Goal: Task Accomplishment & Management: Manage account settings

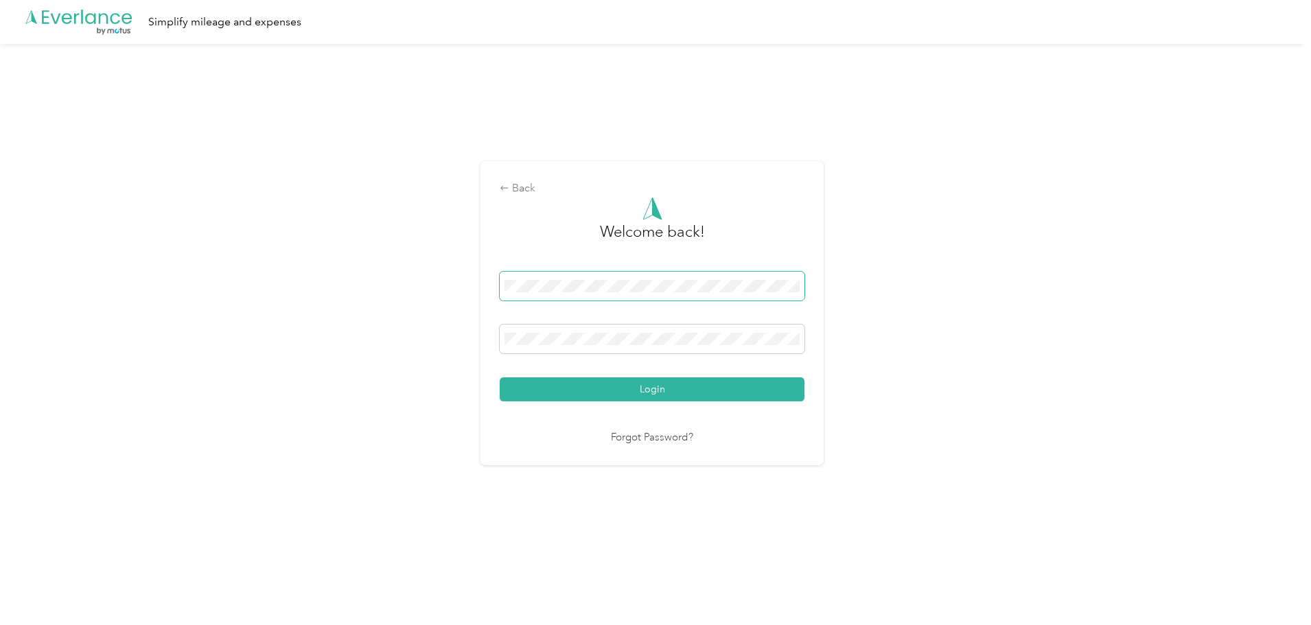
click at [599, 292] on span at bounding box center [652, 286] width 305 height 29
click at [602, 332] on span at bounding box center [652, 339] width 305 height 29
click at [500, 378] on button "Login" at bounding box center [652, 390] width 305 height 24
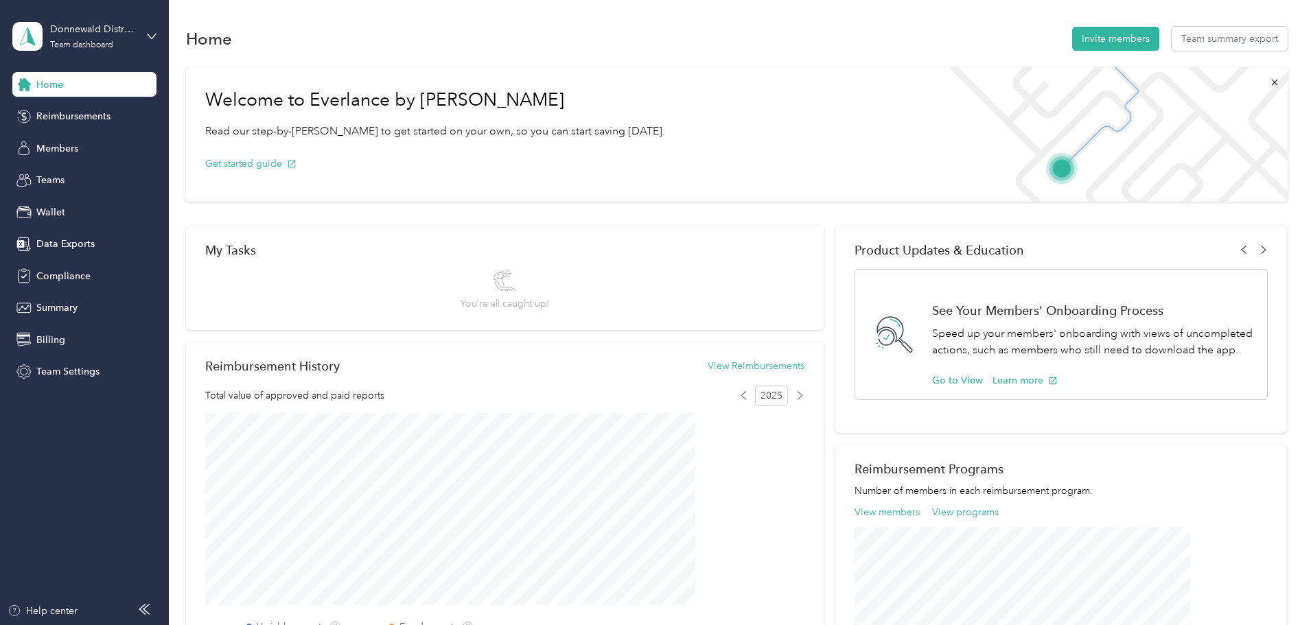
click at [1269, 193] on div "Welcome to Everlance by Motus Read our step-by-[PERSON_NAME] to get started on …" at bounding box center [737, 495] width 1102 height 870
click at [781, 389] on div "2025" at bounding box center [771, 396] width 65 height 21
click at [749, 367] on button "View Reimbursements" at bounding box center [756, 366] width 97 height 14
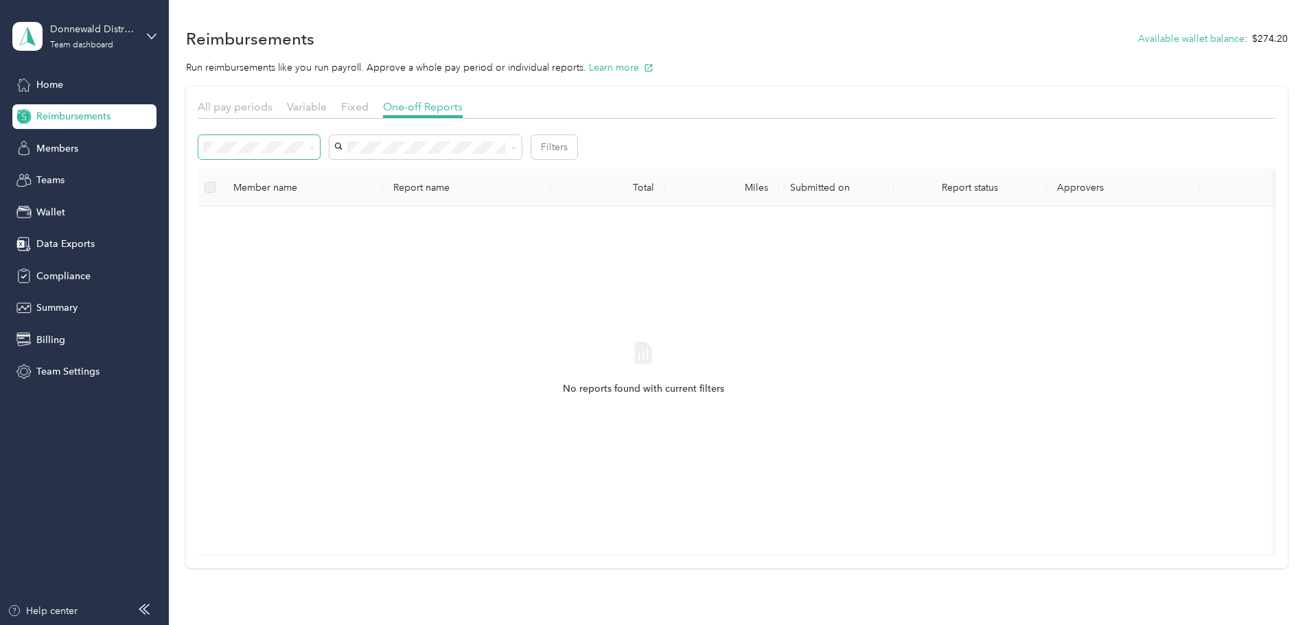
click at [315, 148] on span at bounding box center [309, 147] width 11 height 14
click at [327, 113] on div "Variable" at bounding box center [307, 107] width 40 height 17
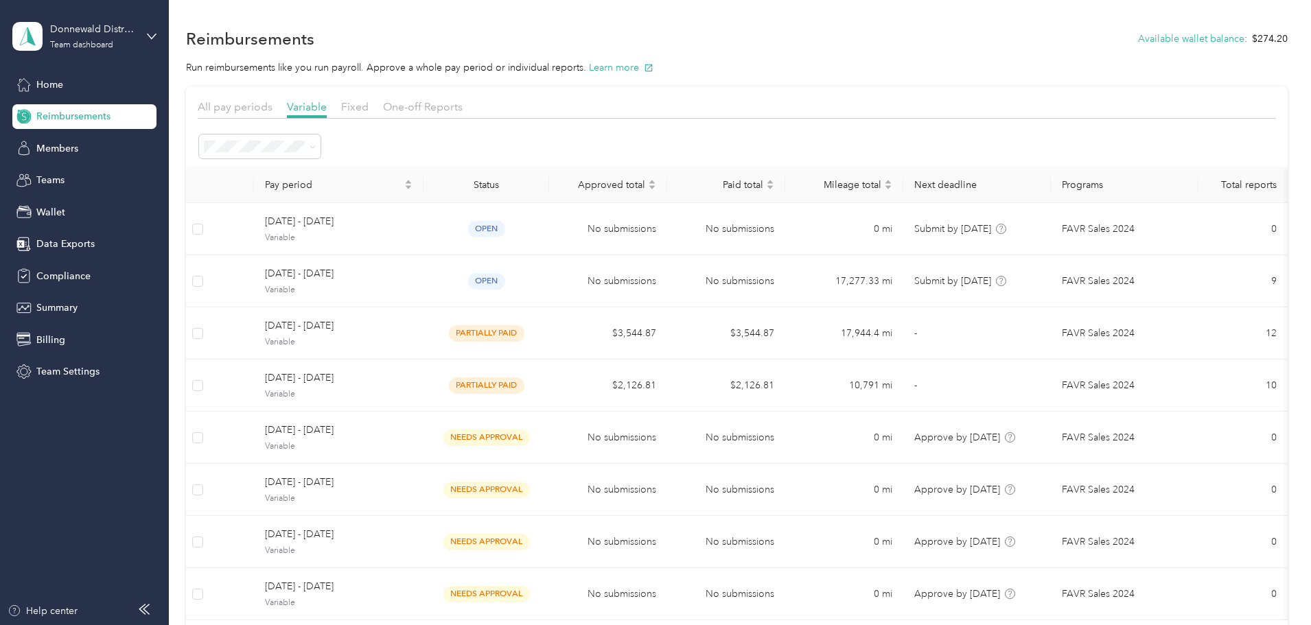
click at [534, 36] on div "Reimbursements Available wallet balance : $274.20" at bounding box center [737, 38] width 1102 height 29
